Goal: Task Accomplishment & Management: Use online tool/utility

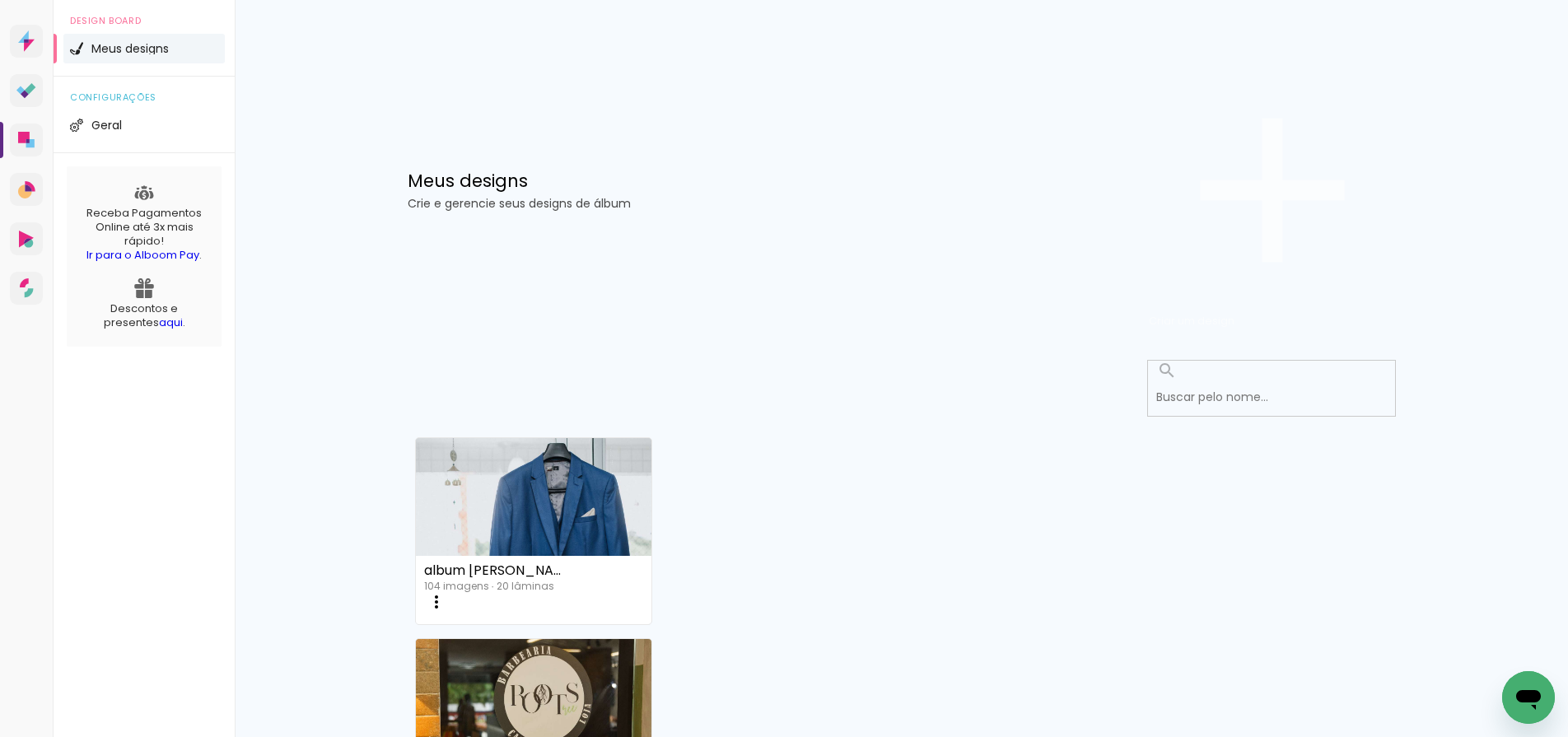
click at [1234, 313] on span "Criar um design" at bounding box center [1191, 321] width 86 height 16
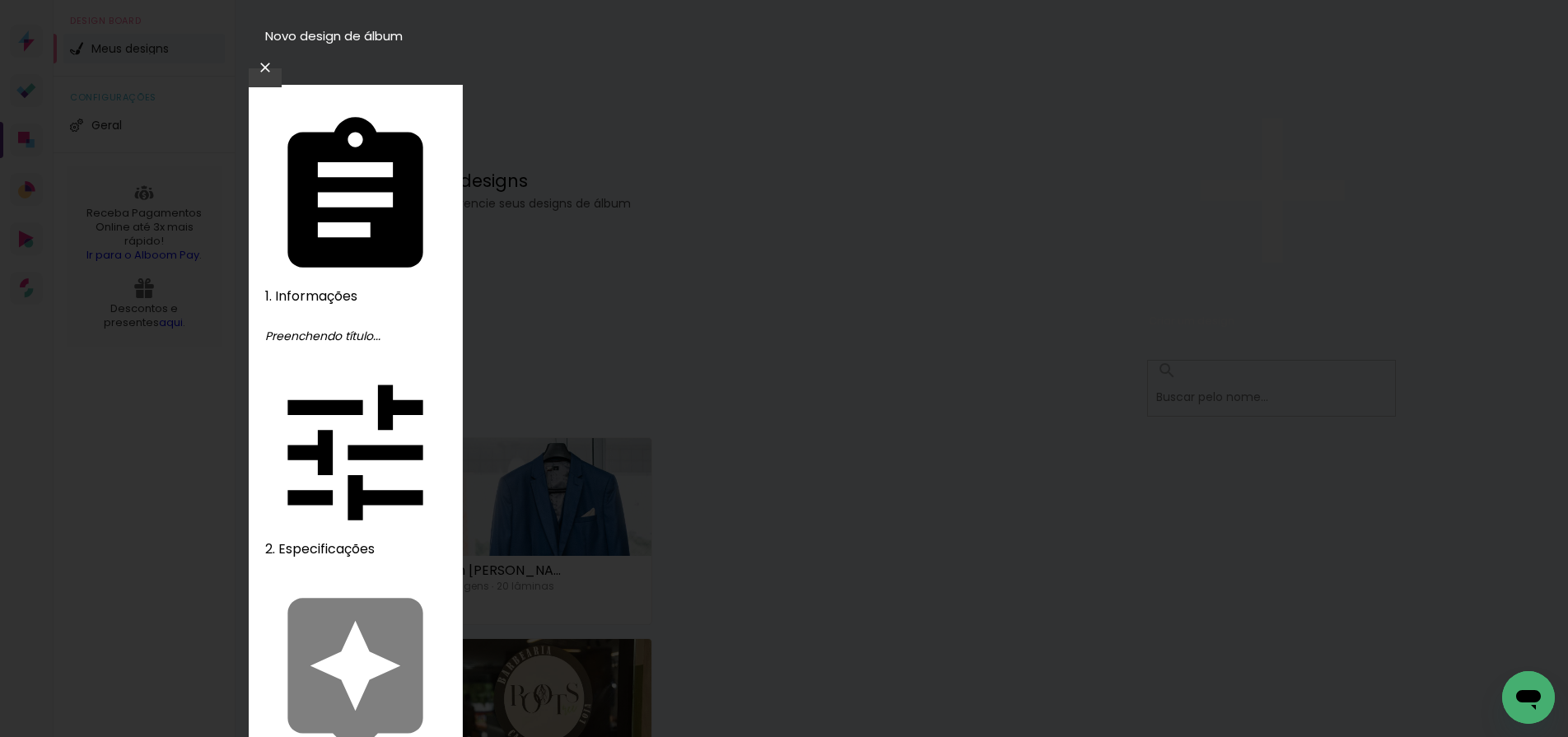
type input "a"
type input "A & M"
type paper-input "A & M"
click at [0, 0] on slot "Avançar" at bounding box center [0, 0] width 0 height 0
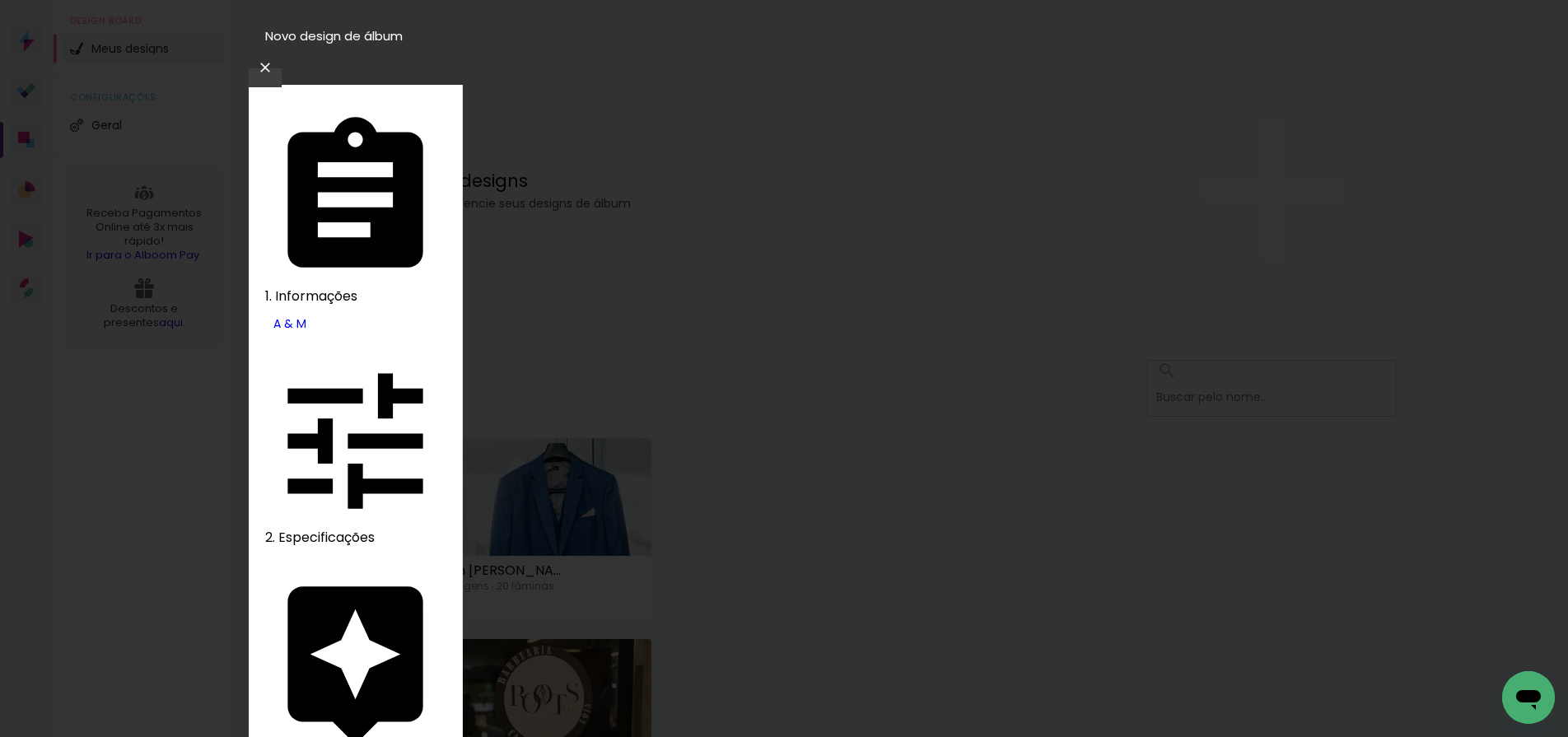
scroll to position [907, 0]
click at [0, 0] on slot "Avançar" at bounding box center [0, 0] width 0 height 0
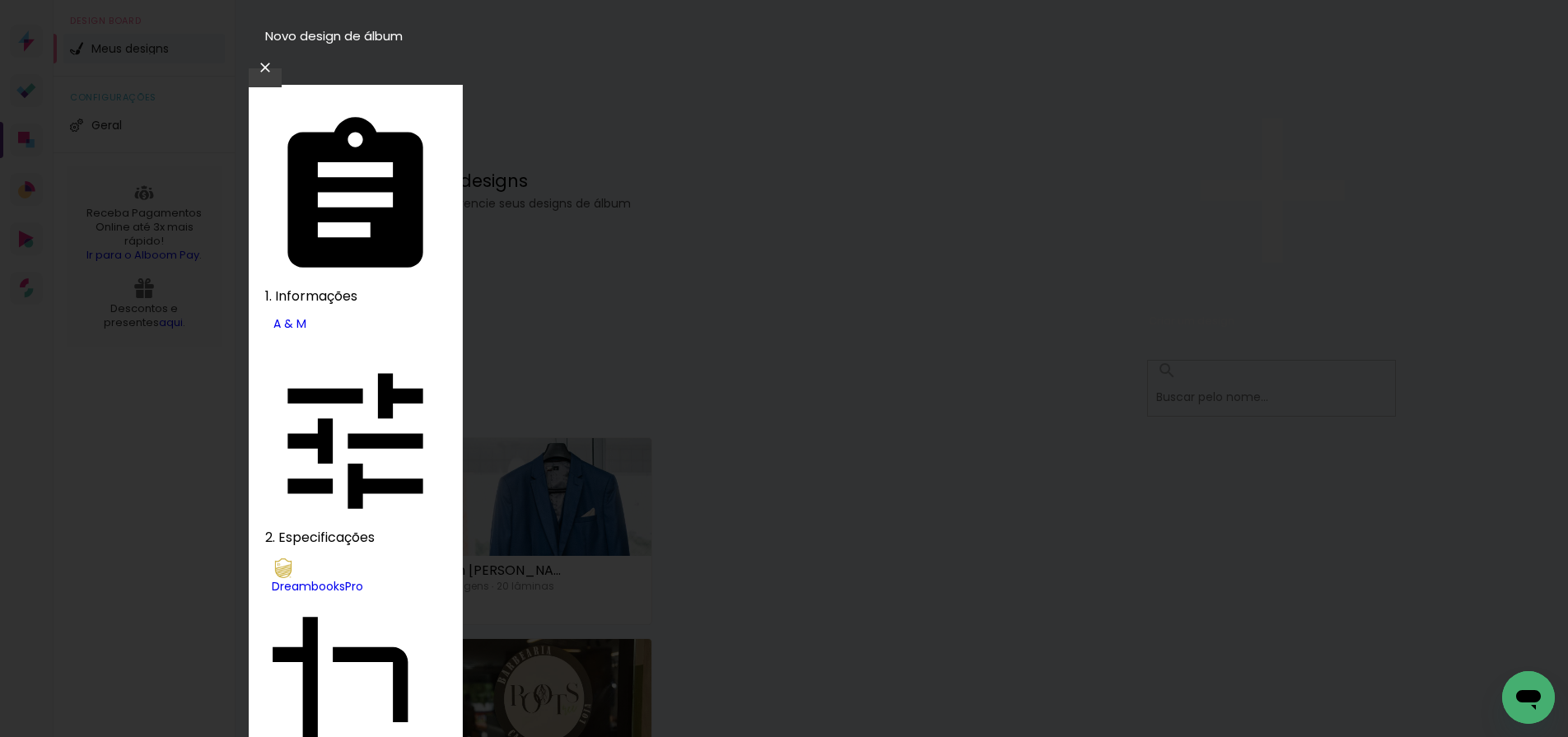
click at [0, 0] on slot "Álbum" at bounding box center [0, 0] width 0 height 0
type input "Álbum"
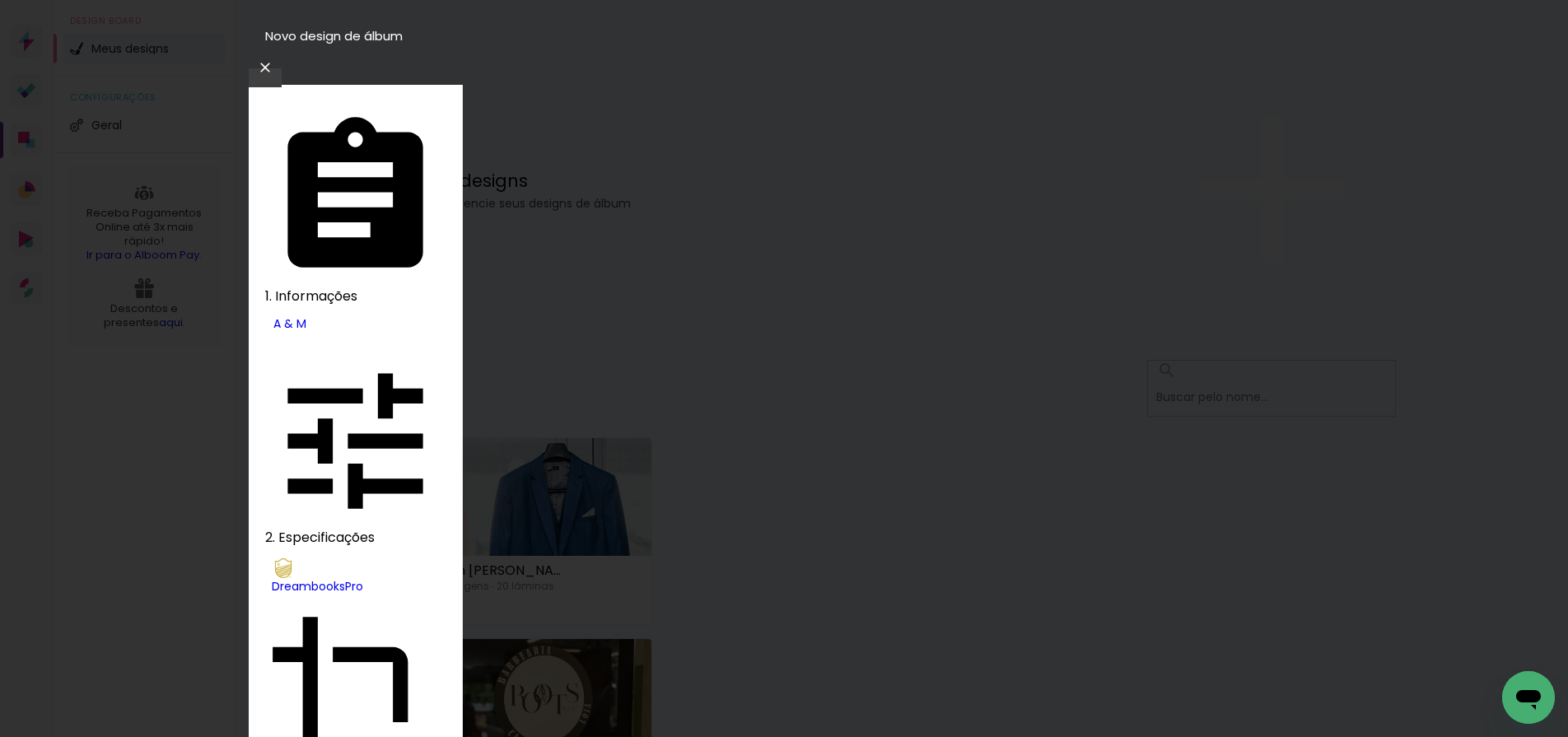
click at [0, 0] on slot "Avançar" at bounding box center [0, 0] width 0 height 0
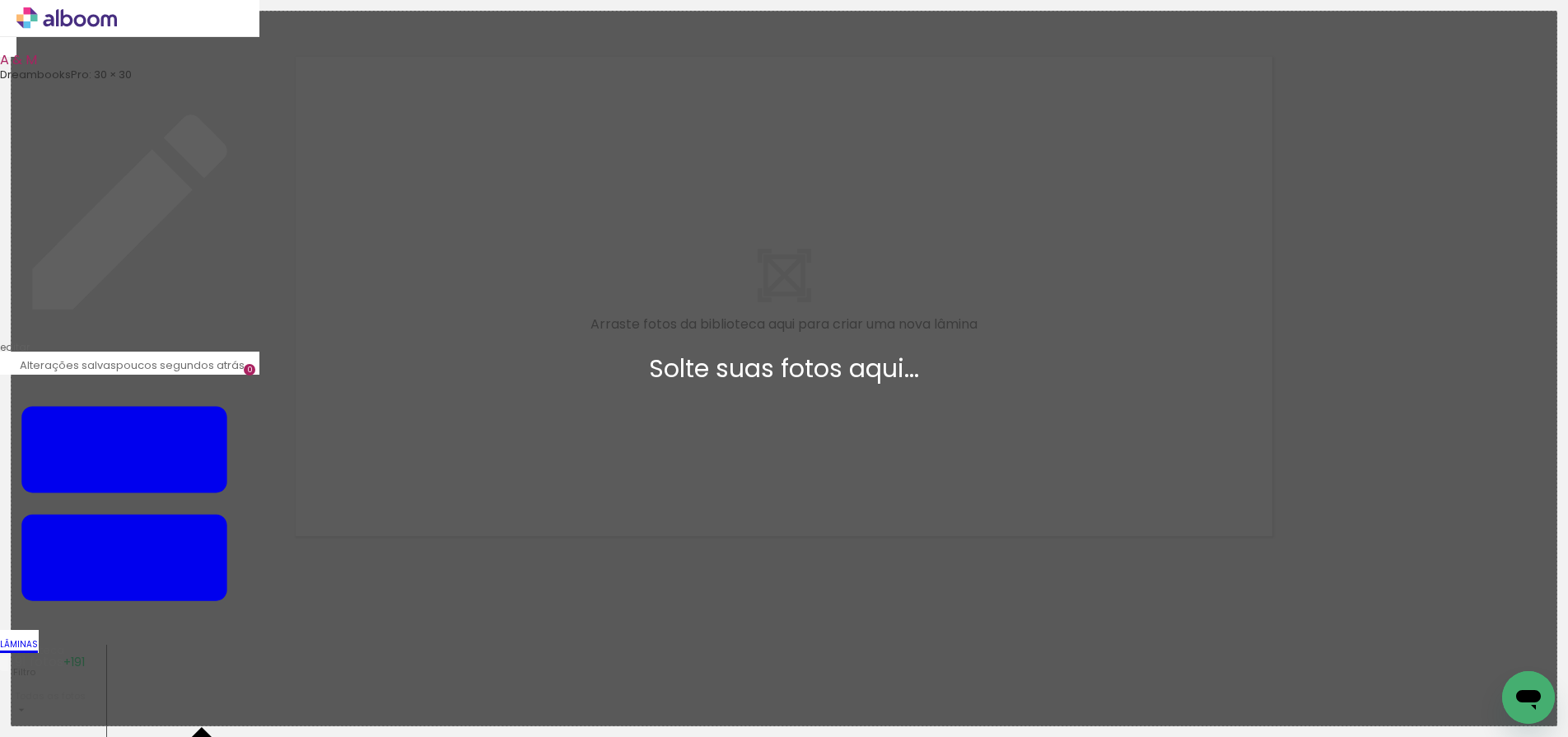
scroll to position [21, 0]
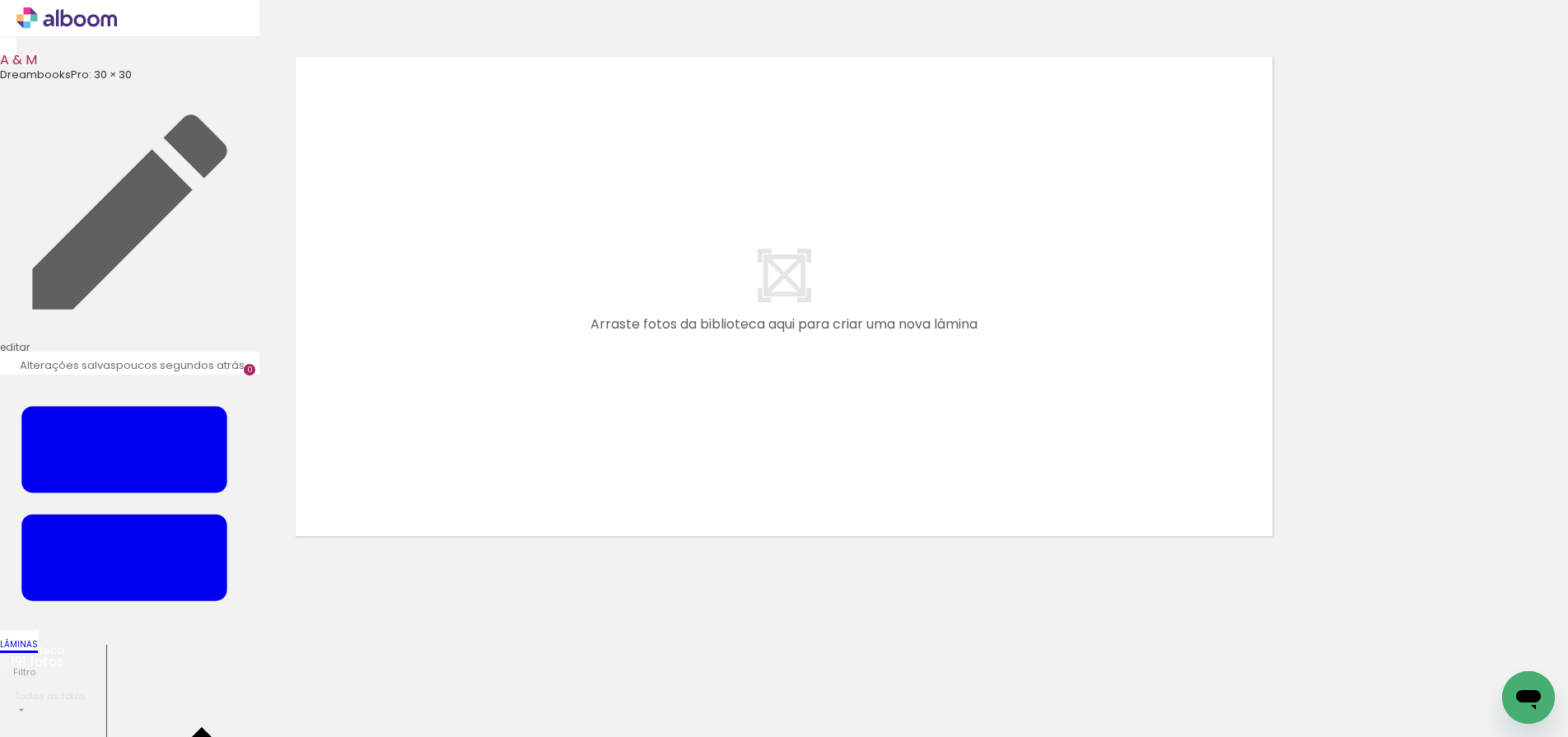
scroll to position [0, 16185]
